Goal: Navigation & Orientation: Find specific page/section

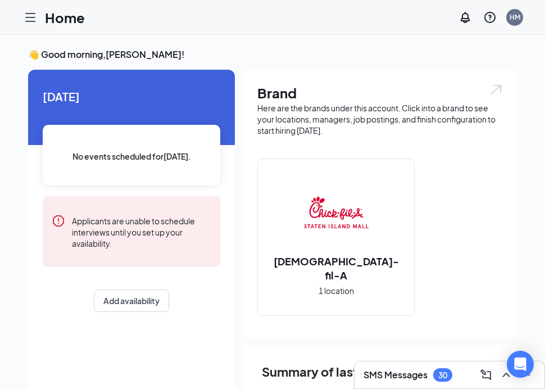
click at [25, 21] on icon "Hamburger" at bounding box center [30, 17] width 13 height 13
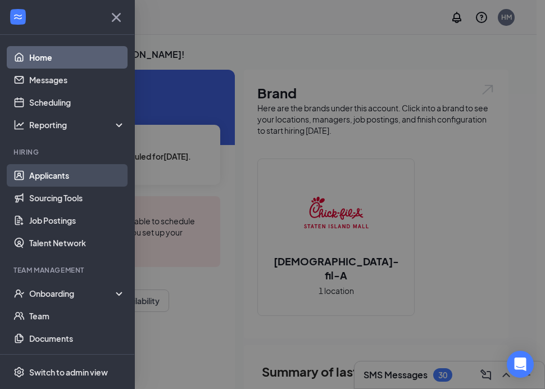
click at [59, 175] on link "Applicants" at bounding box center [77, 175] width 96 height 22
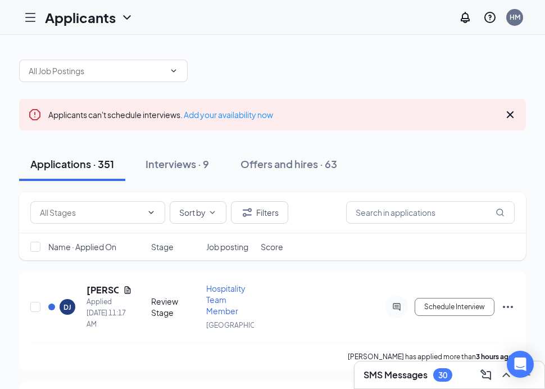
click at [30, 22] on icon "Hamburger" at bounding box center [30, 17] width 13 height 13
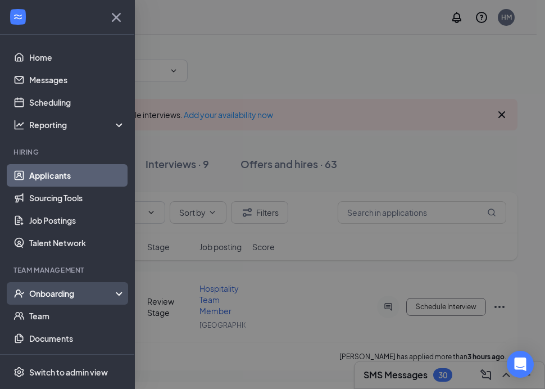
click at [24, 300] on div "Onboarding" at bounding box center [67, 293] width 135 height 22
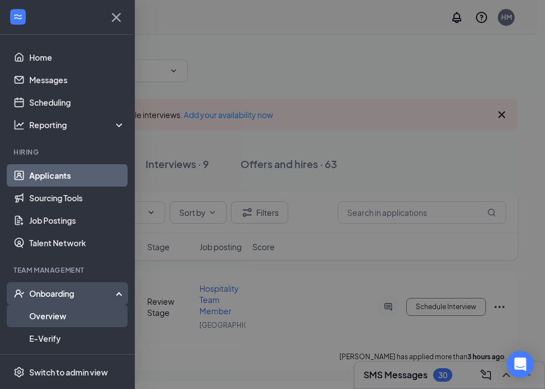
click at [38, 314] on link "Overview" at bounding box center [77, 315] width 96 height 22
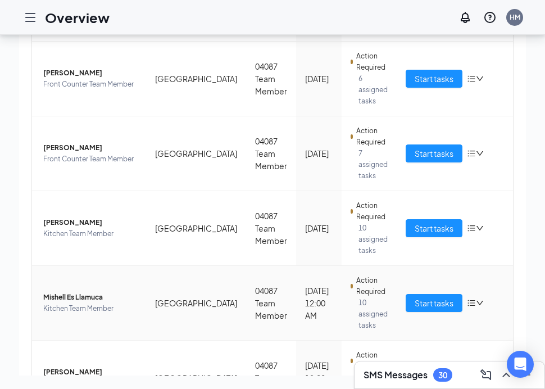
scroll to position [332, 0]
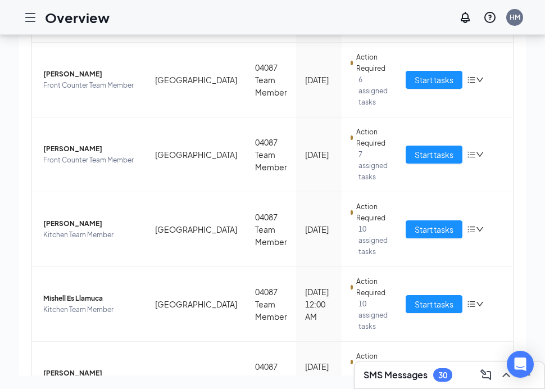
click at [26, 15] on icon "Hamburger" at bounding box center [30, 17] width 13 height 13
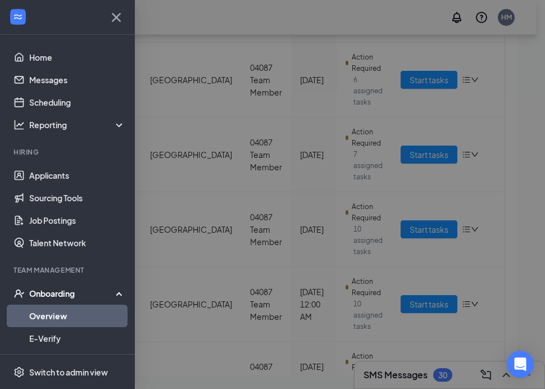
click at [57, 45] on ul "Home Messages Scheduling Reporting Hiring Applicants Sourcing Tools Job Posting…" at bounding box center [67, 250] width 134 height 431
click at [54, 53] on link "Home" at bounding box center [77, 57] width 96 height 22
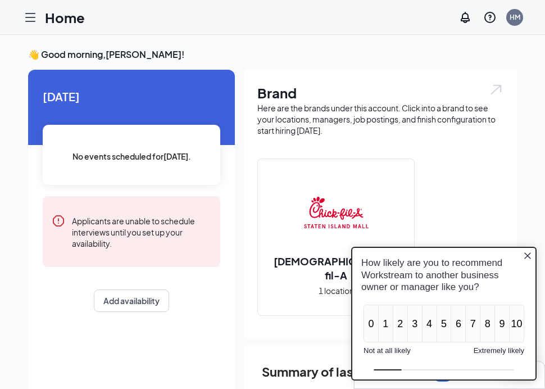
click at [526, 253] on icon "Close button" at bounding box center [527, 255] width 9 height 9
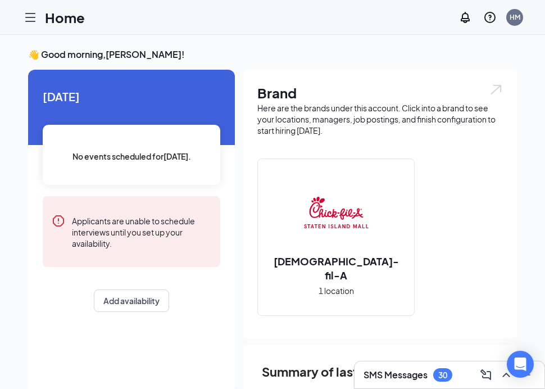
click at [35, 3] on div "Home HM" at bounding box center [272, 17] width 545 height 35
click at [33, 15] on icon "Hamburger" at bounding box center [30, 17] width 13 height 13
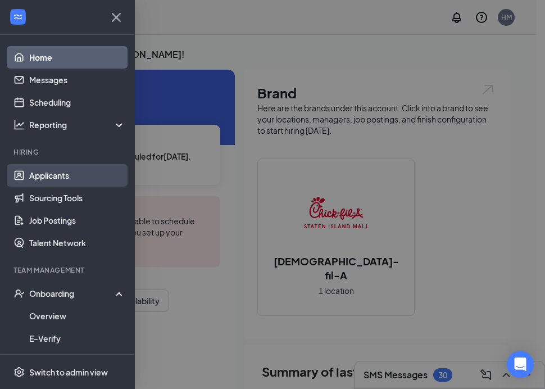
click at [62, 177] on link "Applicants" at bounding box center [77, 175] width 96 height 22
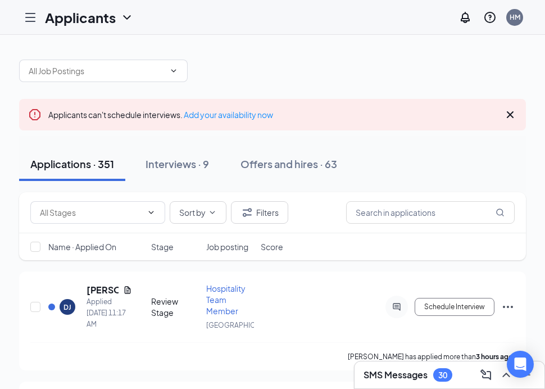
click at [31, 20] on icon "Hamburger" at bounding box center [30, 17] width 13 height 13
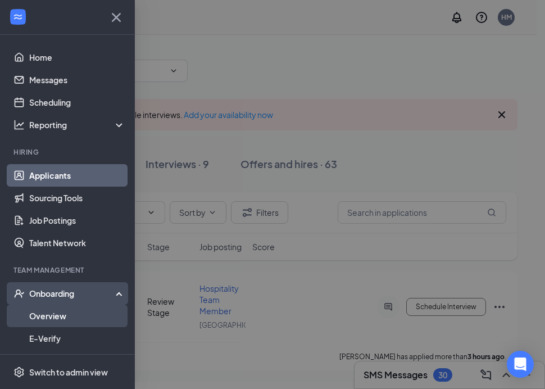
click at [41, 326] on link "Overview" at bounding box center [77, 315] width 96 height 22
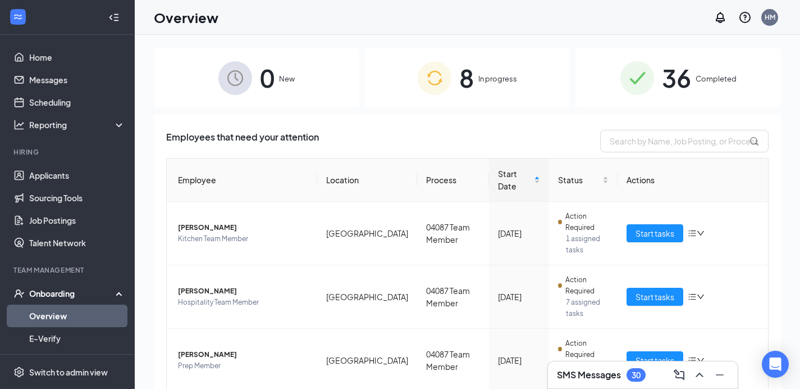
scroll to position [347, 0]
